Goal: Task Accomplishment & Management: Use online tool/utility

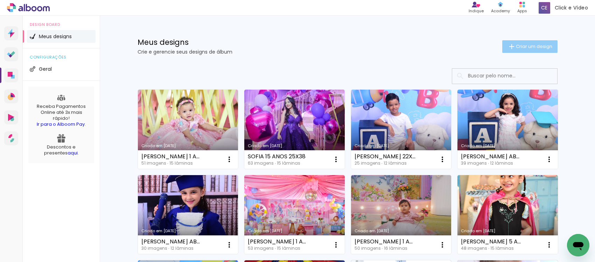
click at [521, 49] on paper-button "Criar um design" at bounding box center [529, 46] width 55 height 13
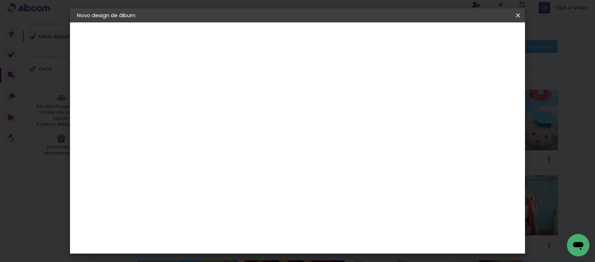
click at [192, 94] on input at bounding box center [192, 94] width 0 height 11
drag, startPoint x: 282, startPoint y: 90, endPoint x: 255, endPoint y: 96, distance: 27.6
click at [211, 96] on div at bounding box center [192, 94] width 40 height 53
type input "[PERSON_NAME] 3 ANOS 25X38"
type paper-input "[PERSON_NAME] 3 ANOS 25X38"
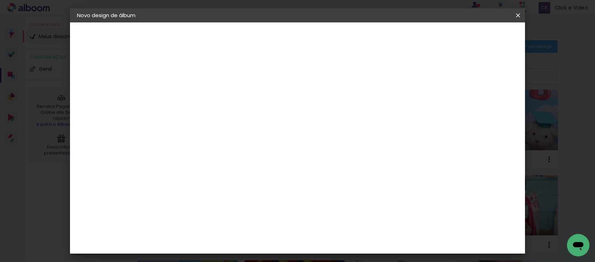
click at [0, 0] on slot "Avançar" at bounding box center [0, 0] width 0 height 0
click at [0, 0] on slot "Tamanho Livre" at bounding box center [0, 0] width 0 height 0
click at [333, 23] on header "Fornecedor Escolha um fornecedor ou avance com o tamanho livre. Voltar Avançar" at bounding box center [247, 43] width 172 height 42
click at [0, 0] on slot "Avançar" at bounding box center [0, 0] width 0 height 0
click at [177, 195] on input "30" at bounding box center [169, 198] width 18 height 11
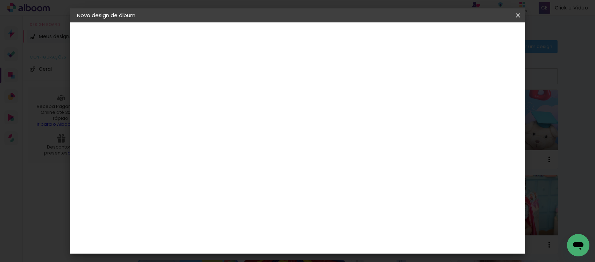
type input "3"
type input "25"
type paper-input "25"
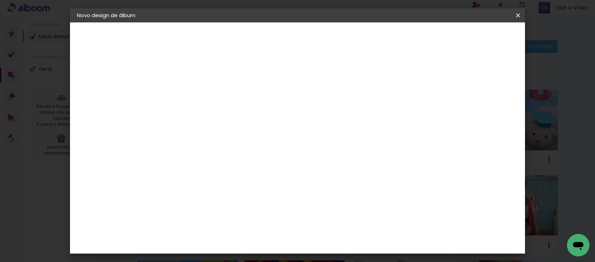
click at [345, 204] on div "cm" at bounding box center [349, 203] width 8 height 11
type input "6"
type input "38"
type paper-input "38"
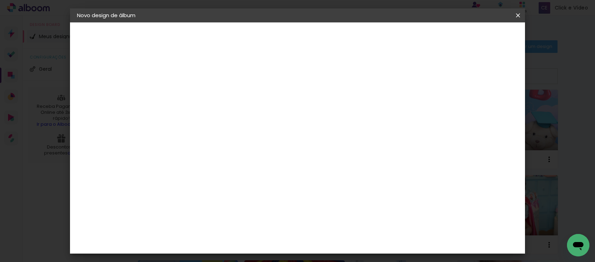
click at [423, 37] on span "Iniciar design" at bounding box center [407, 37] width 32 height 5
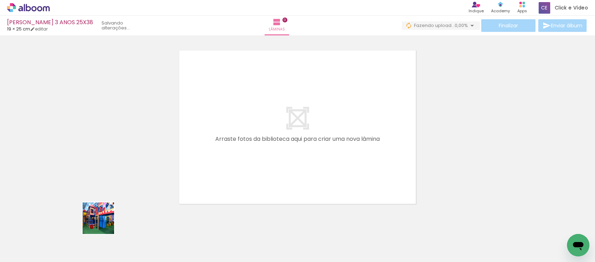
drag, startPoint x: 79, startPoint y: 248, endPoint x: 165, endPoint y: 197, distance: 99.5
click at [165, 197] on quentale-workspace at bounding box center [297, 131] width 595 height 262
click at [88, 242] on quentale-thumb at bounding box center [69, 238] width 39 height 40
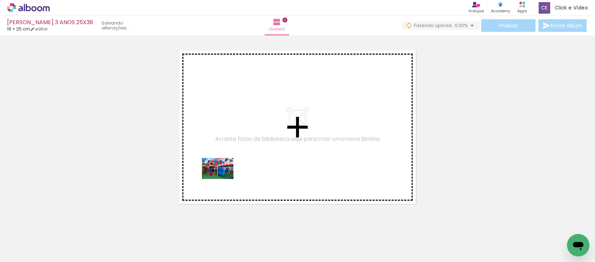
drag, startPoint x: 71, startPoint y: 242, endPoint x: 223, endPoint y: 179, distance: 164.5
click at [223, 179] on quentale-workspace at bounding box center [297, 131] width 595 height 262
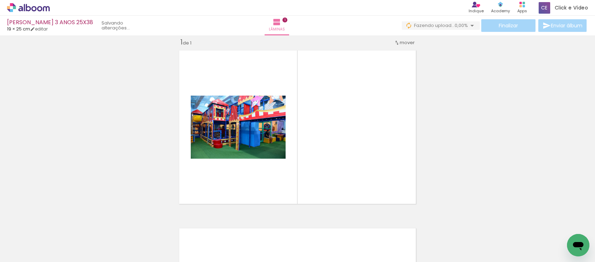
scroll to position [9, 0]
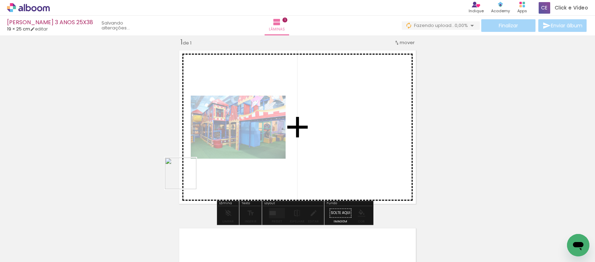
drag, startPoint x: 114, startPoint y: 232, endPoint x: 163, endPoint y: 230, distance: 48.7
click at [200, 170] on quentale-workspace at bounding box center [297, 131] width 595 height 262
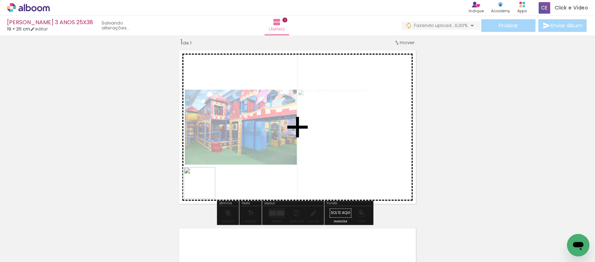
drag, startPoint x: 153, startPoint y: 243, endPoint x: 224, endPoint y: 171, distance: 101.8
click at [224, 171] on quentale-workspace at bounding box center [297, 131] width 595 height 262
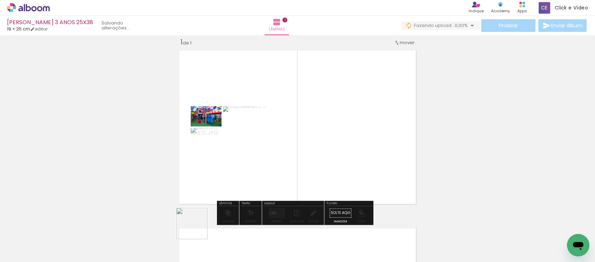
drag, startPoint x: 193, startPoint y: 240, endPoint x: 232, endPoint y: 158, distance: 91.5
click at [232, 158] on quentale-workspace at bounding box center [297, 131] width 595 height 262
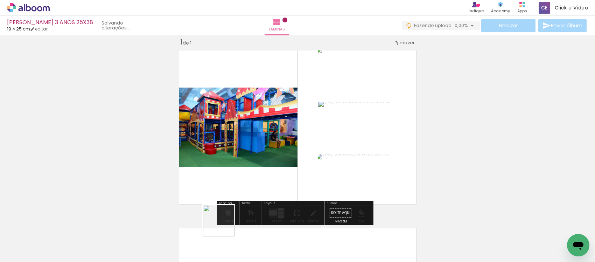
drag, startPoint x: 221, startPoint y: 235, endPoint x: 258, endPoint y: 228, distance: 38.1
click at [237, 167] on quentale-workspace at bounding box center [297, 131] width 595 height 262
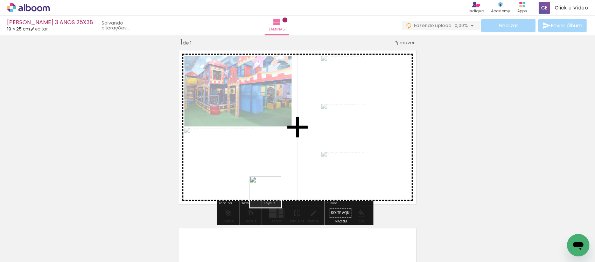
drag, startPoint x: 272, startPoint y: 243, endPoint x: 262, endPoint y: 151, distance: 92.7
click at [262, 152] on quentale-workspace at bounding box center [297, 131] width 595 height 262
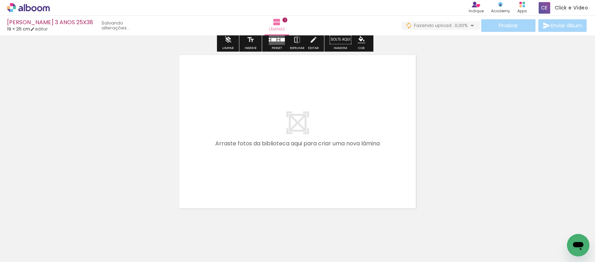
scroll to position [200, 0]
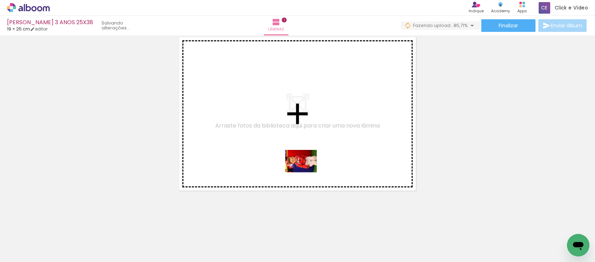
drag, startPoint x: 310, startPoint y: 244, endPoint x: 306, endPoint y: 171, distance: 73.3
click at [306, 171] on quentale-workspace at bounding box center [297, 131] width 595 height 262
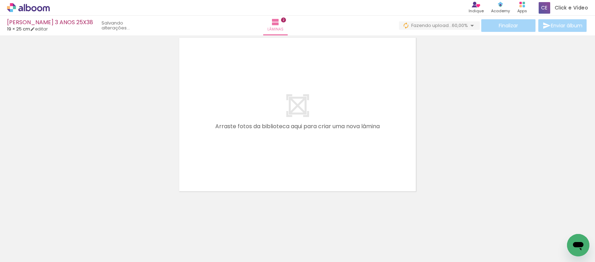
scroll to position [377, 0]
drag, startPoint x: 351, startPoint y: 246, endPoint x: 334, endPoint y: 186, distance: 62.4
click at [334, 186] on quentale-workspace at bounding box center [297, 131] width 595 height 262
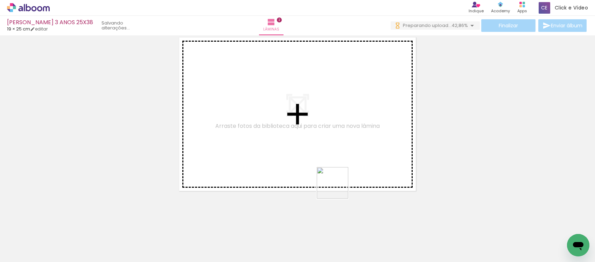
drag, startPoint x: 347, startPoint y: 246, endPoint x: 337, endPoint y: 179, distance: 67.5
click at [337, 179] on quentale-workspace at bounding box center [297, 131] width 595 height 262
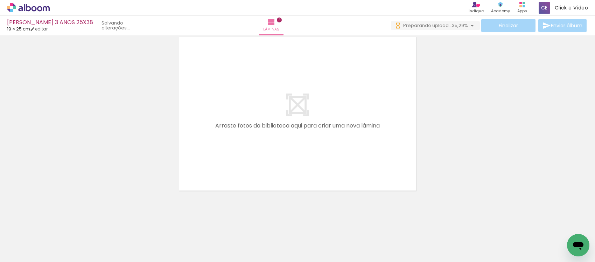
drag, startPoint x: 389, startPoint y: 238, endPoint x: 445, endPoint y: 234, distance: 56.2
click at [312, 102] on quentale-workspace at bounding box center [297, 131] width 595 height 262
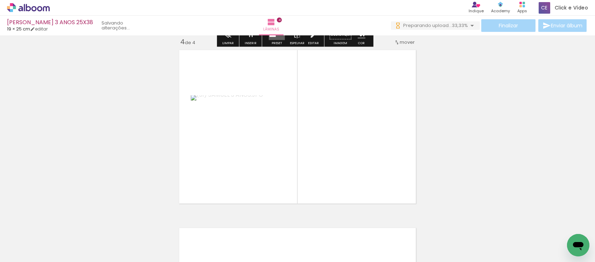
scroll to position [543, 0]
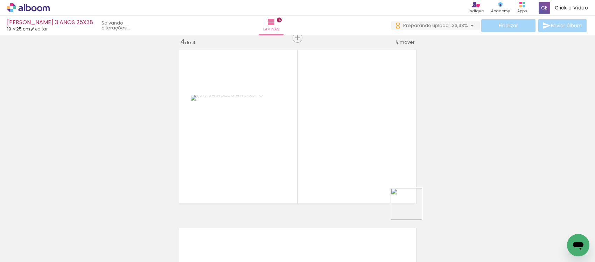
drag, startPoint x: 417, startPoint y: 220, endPoint x: 460, endPoint y: 246, distance: 50.4
click at [364, 144] on quentale-workspace at bounding box center [297, 131] width 595 height 262
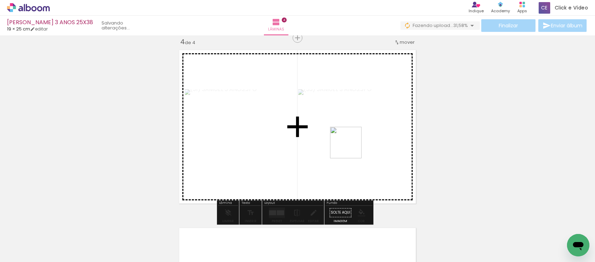
drag, startPoint x: 455, startPoint y: 236, endPoint x: 469, endPoint y: 235, distance: 14.0
click at [340, 139] on quentale-workspace at bounding box center [297, 131] width 595 height 262
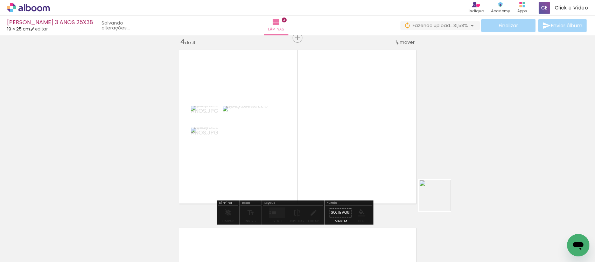
drag, startPoint x: 440, startPoint y: 201, endPoint x: 472, endPoint y: 225, distance: 39.9
click at [345, 145] on quentale-workspace at bounding box center [297, 131] width 595 height 262
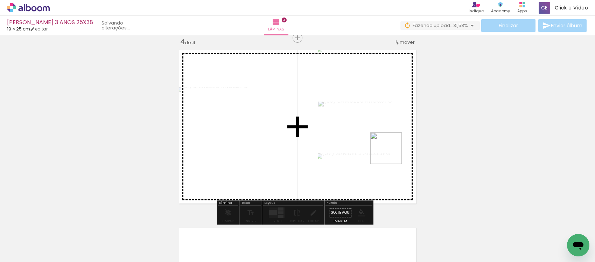
drag, startPoint x: 401, startPoint y: 158, endPoint x: 312, endPoint y: 210, distance: 103.1
click at [329, 127] on quentale-workspace at bounding box center [297, 131] width 595 height 262
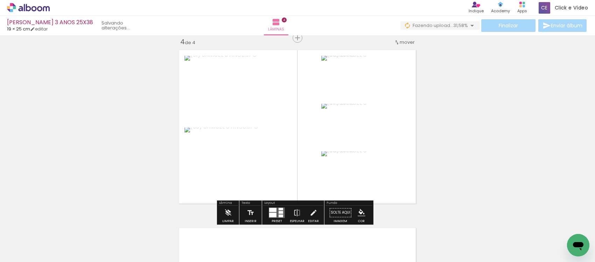
scroll to position [0, 79]
drag, startPoint x: 375, startPoint y: 249, endPoint x: 429, endPoint y: 260, distance: 55.7
click at [57, 260] on iron-horizontal-list at bounding box center [50, 240] width 14 height 44
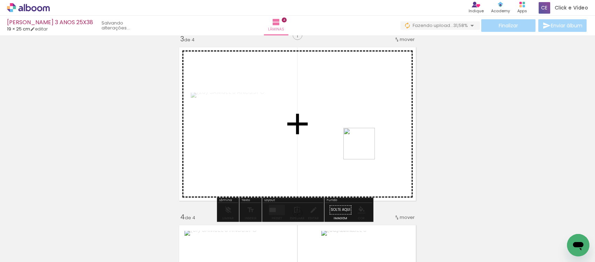
drag, startPoint x: 510, startPoint y: 243, endPoint x: 385, endPoint y: 260, distance: 126.1
click at [317, 120] on quentale-workspace at bounding box center [297, 131] width 595 height 262
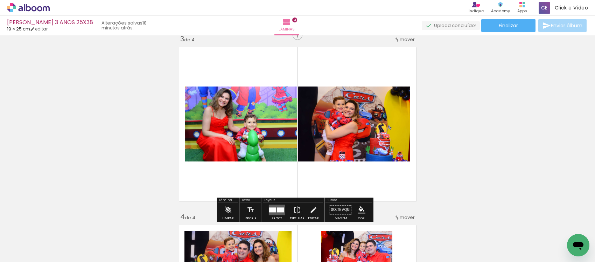
scroll to position [0, 209]
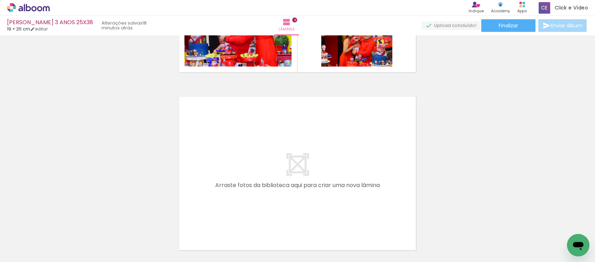
drag, startPoint x: 405, startPoint y: 232, endPoint x: 428, endPoint y: 236, distance: 23.2
click at [373, 193] on quentale-workspace at bounding box center [297, 131] width 595 height 262
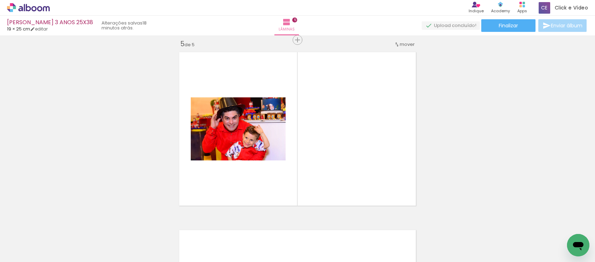
scroll to position [720, 0]
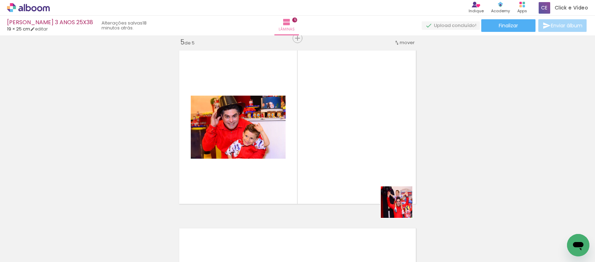
drag, startPoint x: 402, startPoint y: 207, endPoint x: 380, endPoint y: 193, distance: 26.0
click at [328, 162] on quentale-workspace at bounding box center [297, 131] width 595 height 262
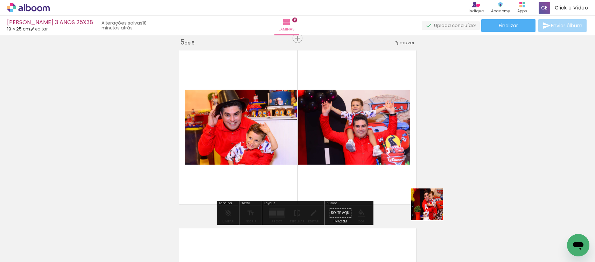
drag, startPoint x: 495, startPoint y: 235, endPoint x: 357, endPoint y: 175, distance: 150.6
click at [342, 172] on quentale-workspace at bounding box center [297, 131] width 595 height 262
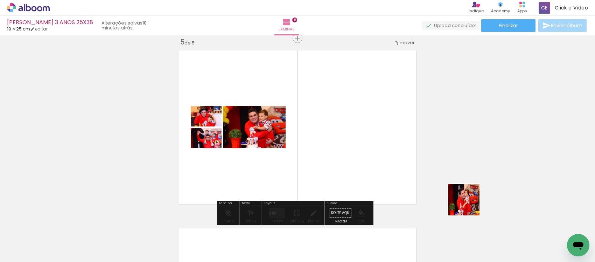
drag, startPoint x: 530, startPoint y: 238, endPoint x: 395, endPoint y: 171, distance: 151.4
click at [403, 174] on quentale-workspace at bounding box center [297, 131] width 595 height 262
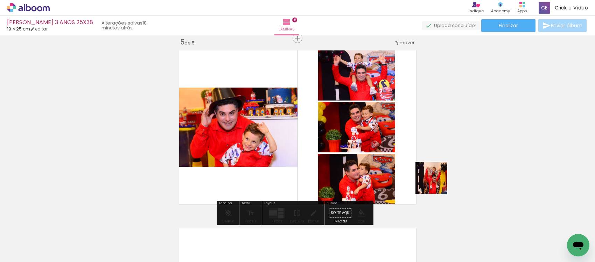
drag, startPoint x: 566, startPoint y: 237, endPoint x: 365, endPoint y: 164, distance: 214.0
click at [372, 165] on quentale-workspace at bounding box center [297, 131] width 595 height 262
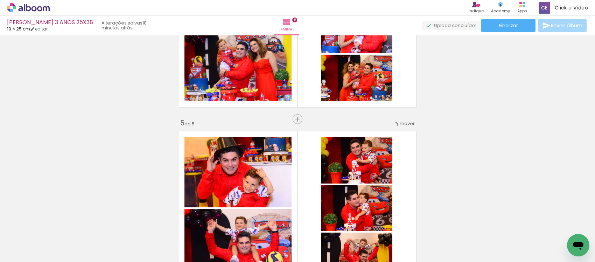
scroll to position [545, 0]
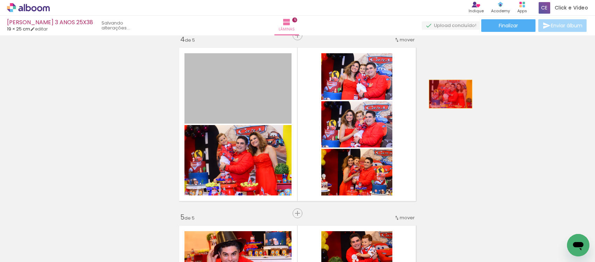
drag, startPoint x: 248, startPoint y: 96, endPoint x: 447, endPoint y: 94, distance: 199.9
click at [447, 94] on div "Inserir lâmina 1 de 5 Inserir lâmina 2 de 5 Inserir lâmina 3 de 5 Inserir lâmin…" at bounding box center [297, 27] width 595 height 1068
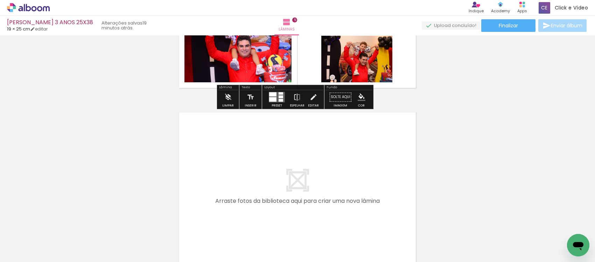
scroll to position [852, 0]
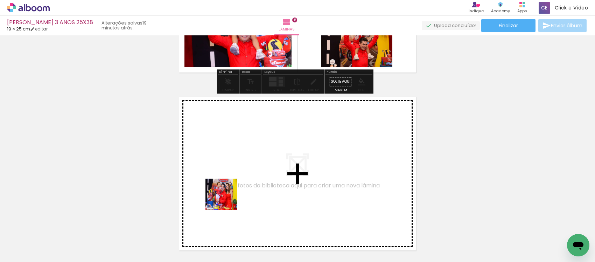
drag, startPoint x: 181, startPoint y: 239, endPoint x: 225, endPoint y: 228, distance: 45.4
click at [236, 194] on quentale-workspace at bounding box center [297, 131] width 595 height 262
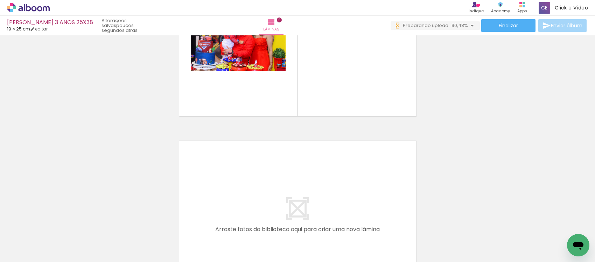
scroll to position [0, 0]
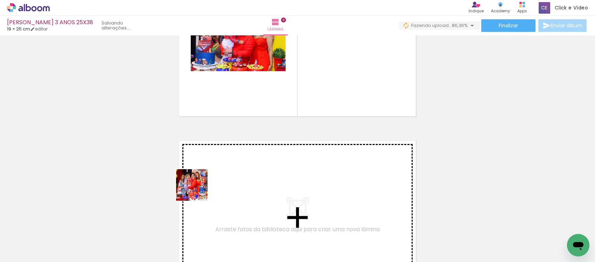
drag, startPoint x: 159, startPoint y: 244, endPoint x: 200, endPoint y: 187, distance: 69.6
click at [200, 187] on quentale-workspace at bounding box center [297, 131] width 595 height 262
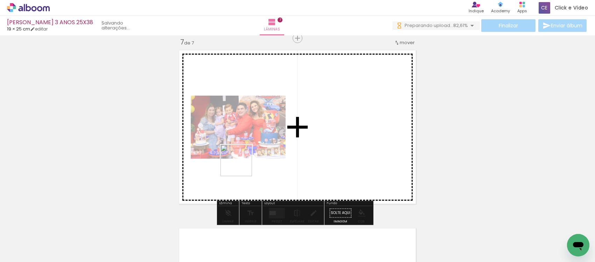
drag, startPoint x: 194, startPoint y: 242, endPoint x: 242, endPoint y: 166, distance: 90.4
click at [242, 166] on quentale-workspace at bounding box center [297, 131] width 595 height 262
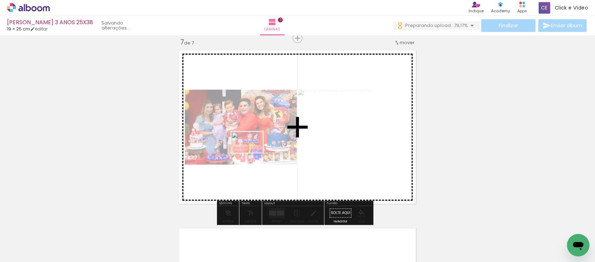
drag, startPoint x: 236, startPoint y: 242, endPoint x: 252, endPoint y: 153, distance: 90.5
click at [252, 153] on quentale-workspace at bounding box center [297, 131] width 595 height 262
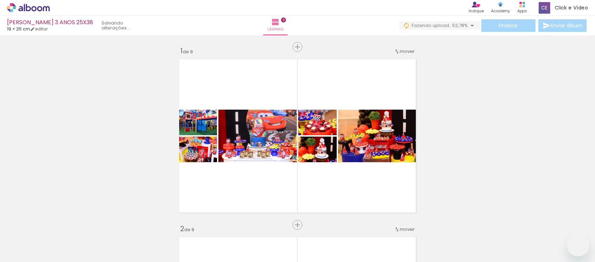
scroll to position [1623, 0]
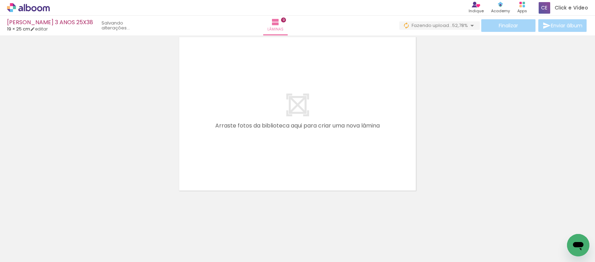
click at [347, 125] on quentale-workspace at bounding box center [297, 131] width 595 height 262
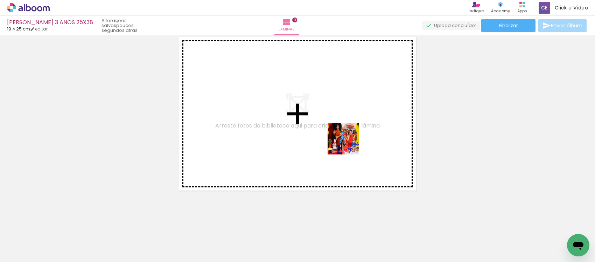
drag, startPoint x: 382, startPoint y: 184, endPoint x: 463, endPoint y: 251, distance: 104.9
click at [345, 141] on quentale-workspace at bounding box center [297, 131] width 595 height 262
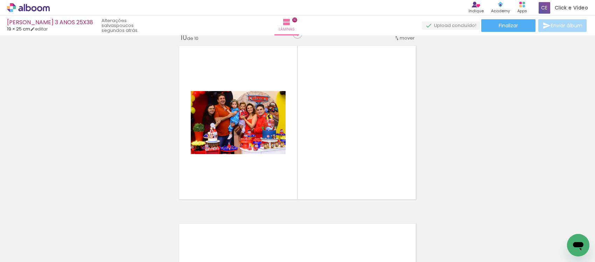
scroll to position [1610, 0]
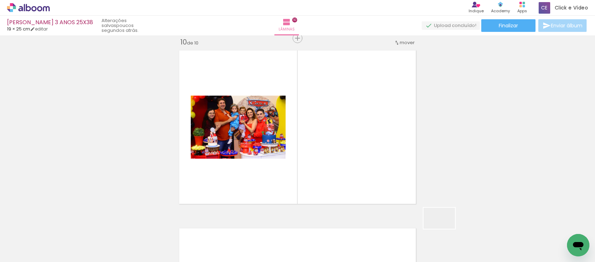
drag, startPoint x: 449, startPoint y: 230, endPoint x: 496, endPoint y: 258, distance: 54.9
click at [356, 172] on quentale-workspace at bounding box center [297, 131] width 595 height 262
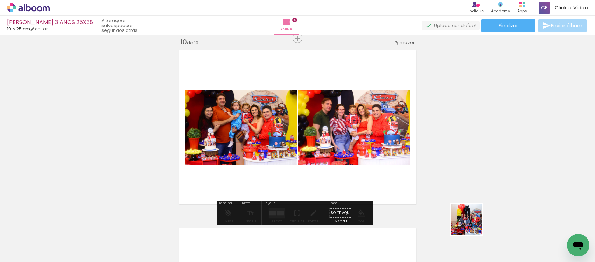
drag, startPoint x: 477, startPoint y: 228, endPoint x: 419, endPoint y: 193, distance: 67.2
click at [325, 143] on quentale-workspace at bounding box center [297, 131] width 595 height 262
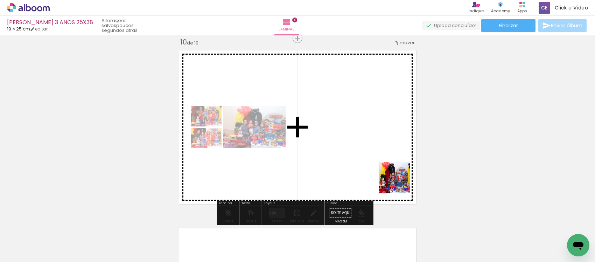
drag, startPoint x: 518, startPoint y: 236, endPoint x: 515, endPoint y: 235, distance: 3.6
click at [369, 172] on quentale-workspace at bounding box center [297, 131] width 595 height 262
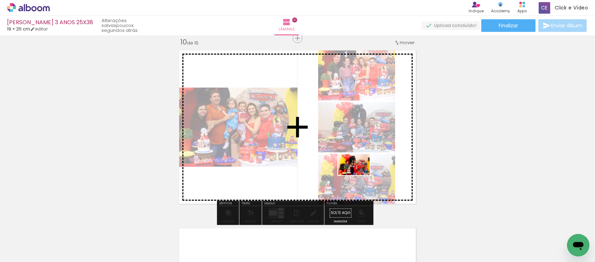
drag, startPoint x: 561, startPoint y: 240, endPoint x: 341, endPoint y: 172, distance: 230.9
click at [341, 172] on quentale-workspace at bounding box center [297, 131] width 595 height 262
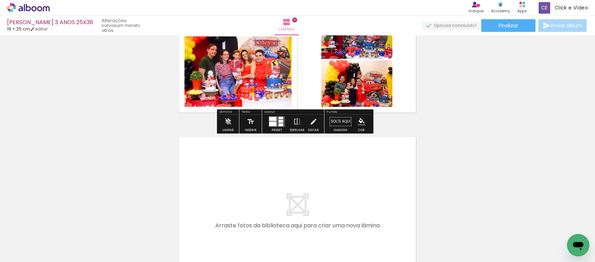
scroll to position [1741, 0]
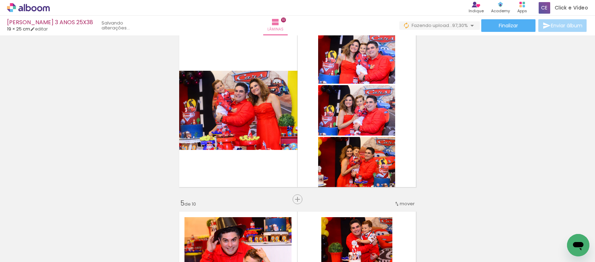
scroll to position [0, 915]
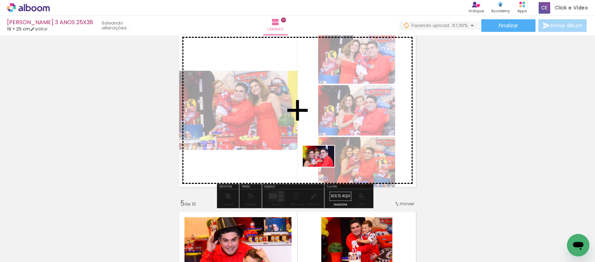
drag, startPoint x: 541, startPoint y: 231, endPoint x: 324, endPoint y: 167, distance: 226.9
click at [324, 167] on quentale-workspace at bounding box center [297, 131] width 595 height 262
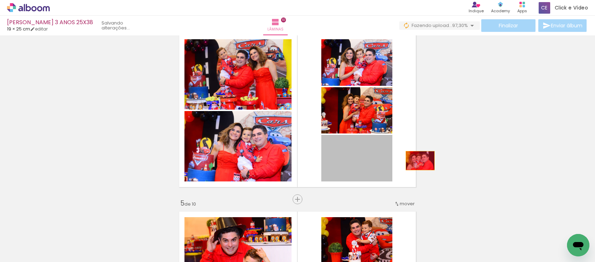
drag, startPoint x: 358, startPoint y: 172, endPoint x: 447, endPoint y: 152, distance: 91.5
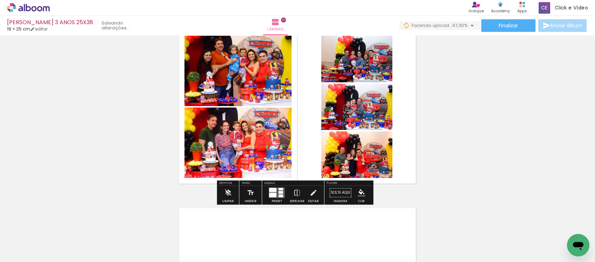
scroll to position [1741, 0]
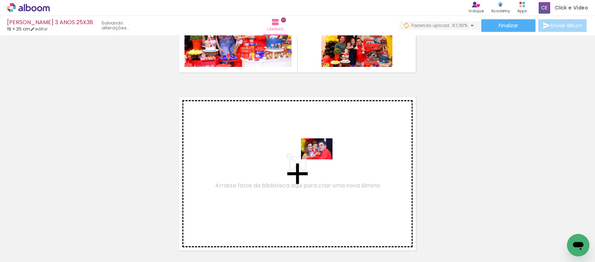
drag, startPoint x: 559, startPoint y: 246, endPoint x: 322, endPoint y: 159, distance: 252.3
click at [322, 159] on quentale-workspace at bounding box center [297, 131] width 595 height 262
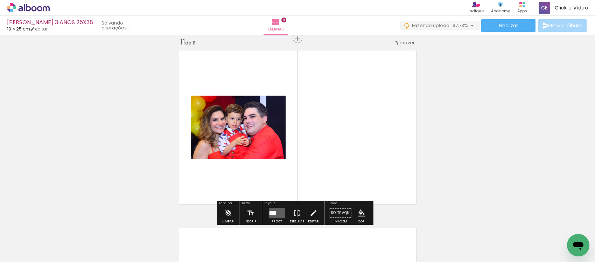
scroll to position [0, 1189]
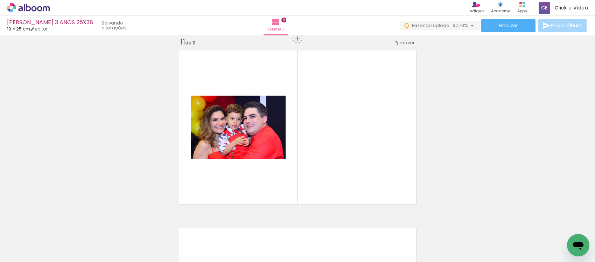
drag, startPoint x: 331, startPoint y: 244, endPoint x: 331, endPoint y: 186, distance: 58.1
click at [332, 201] on quentale-workspace at bounding box center [297, 131] width 595 height 262
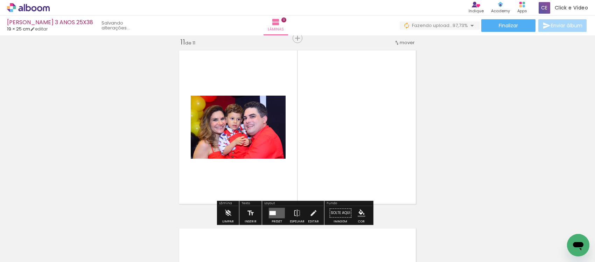
drag, startPoint x: 319, startPoint y: 139, endPoint x: 316, endPoint y: 125, distance: 14.4
click at [316, 125] on quentale-layouter at bounding box center [298, 127] width 244 height 160
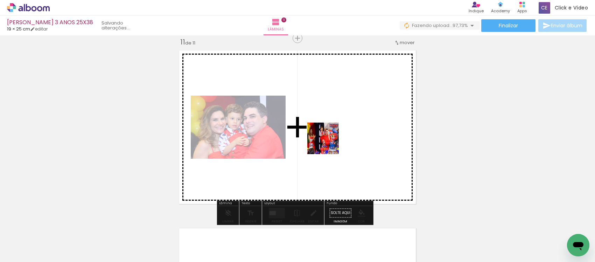
drag, startPoint x: 341, startPoint y: 240, endPoint x: 399, endPoint y: 258, distance: 61.4
click at [326, 123] on quentale-workspace at bounding box center [297, 131] width 595 height 262
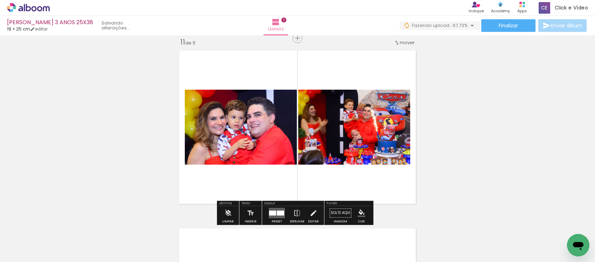
drag, startPoint x: 363, startPoint y: 244, endPoint x: 419, endPoint y: 234, distance: 56.9
click at [347, 146] on quentale-workspace at bounding box center [297, 131] width 595 height 262
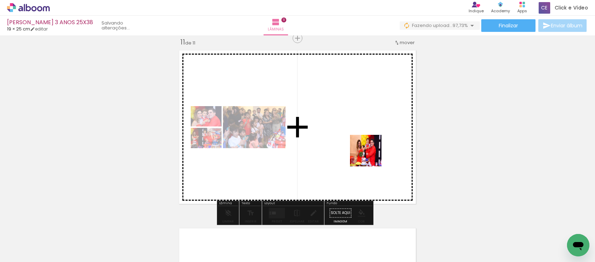
drag, startPoint x: 406, startPoint y: 231, endPoint x: 453, endPoint y: 262, distance: 55.7
click at [360, 140] on quentale-workspace at bounding box center [297, 131] width 595 height 262
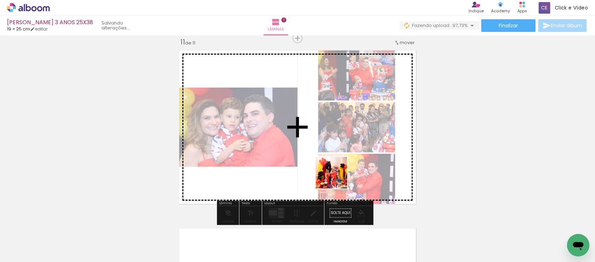
drag, startPoint x: 445, startPoint y: 239, endPoint x: 568, endPoint y: 262, distance: 124.9
click at [311, 167] on quentale-workspace at bounding box center [297, 131] width 595 height 262
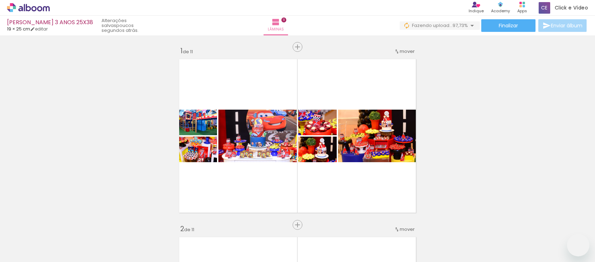
click at [370, 135] on quentale-workspace at bounding box center [297, 131] width 595 height 262
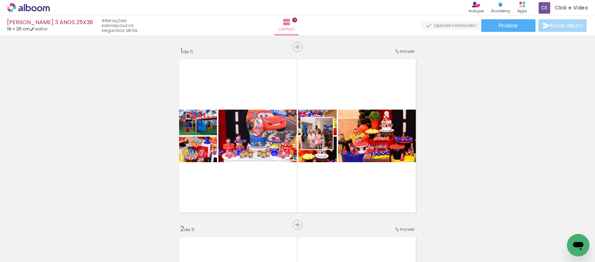
drag, startPoint x: 341, startPoint y: 154, endPoint x: 322, endPoint y: 139, distance: 24.6
click at [322, 139] on quentale-workspace at bounding box center [297, 131] width 595 height 262
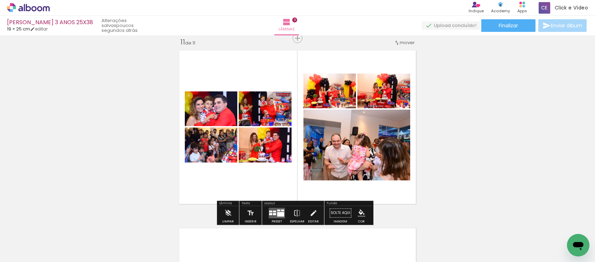
scroll to position [0, 1189]
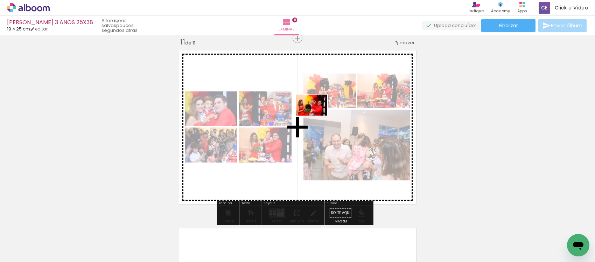
drag, startPoint x: 557, startPoint y: 243, endPoint x: 305, endPoint y: 113, distance: 283.9
click at [305, 113] on quentale-workspace at bounding box center [297, 131] width 595 height 262
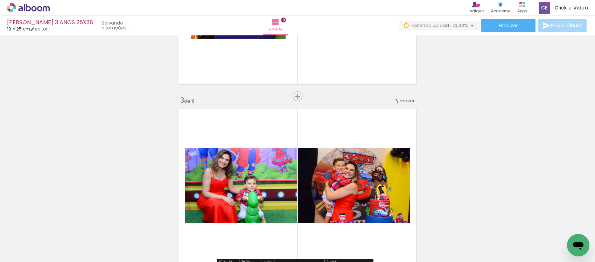
scroll to position [0, 0]
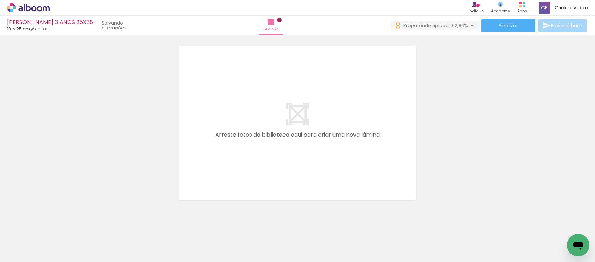
click at [188, 174] on quentale-workspace at bounding box center [297, 131] width 595 height 262
click at [214, 170] on quentale-layouter at bounding box center [298, 123] width 244 height 160
click at [207, 170] on quentale-workspace at bounding box center [297, 131] width 595 height 262
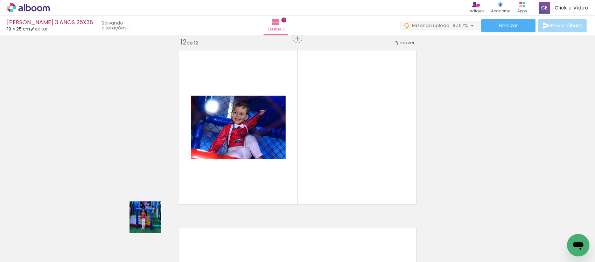
drag, startPoint x: 151, startPoint y: 222, endPoint x: 144, endPoint y: 236, distance: 15.4
click at [202, 168] on quentale-workspace at bounding box center [297, 131] width 595 height 262
